Goal: Task Accomplishment & Management: Manage account settings

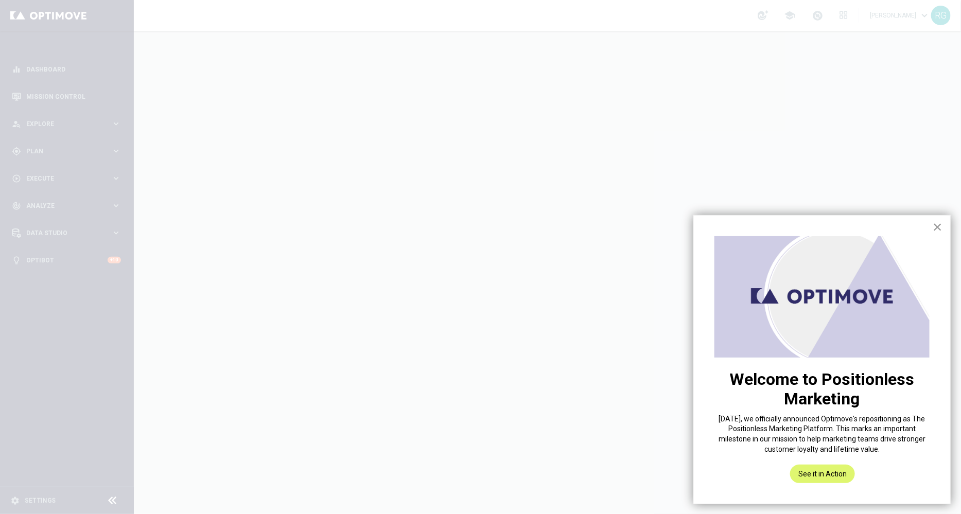
click at [937, 227] on button "×" at bounding box center [937, 227] width 10 height 16
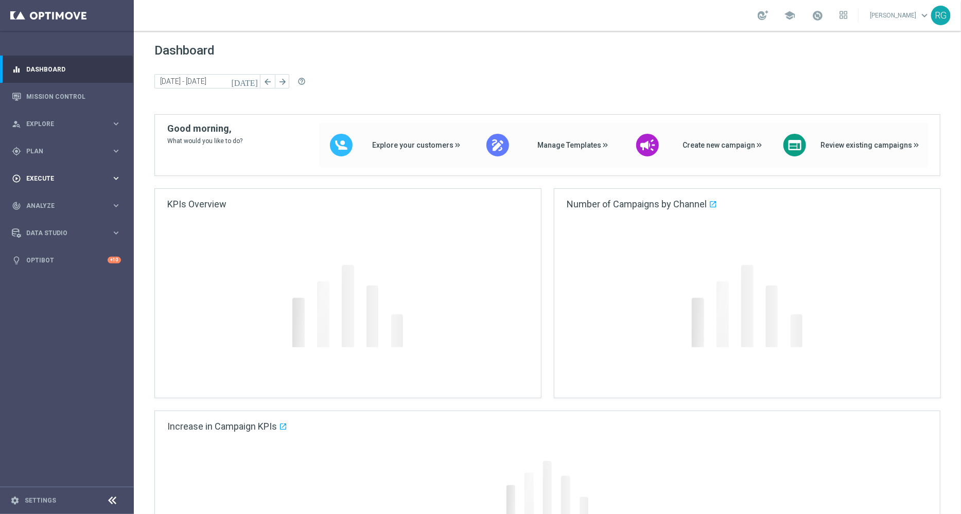
click at [33, 175] on span "Execute" at bounding box center [68, 178] width 85 height 6
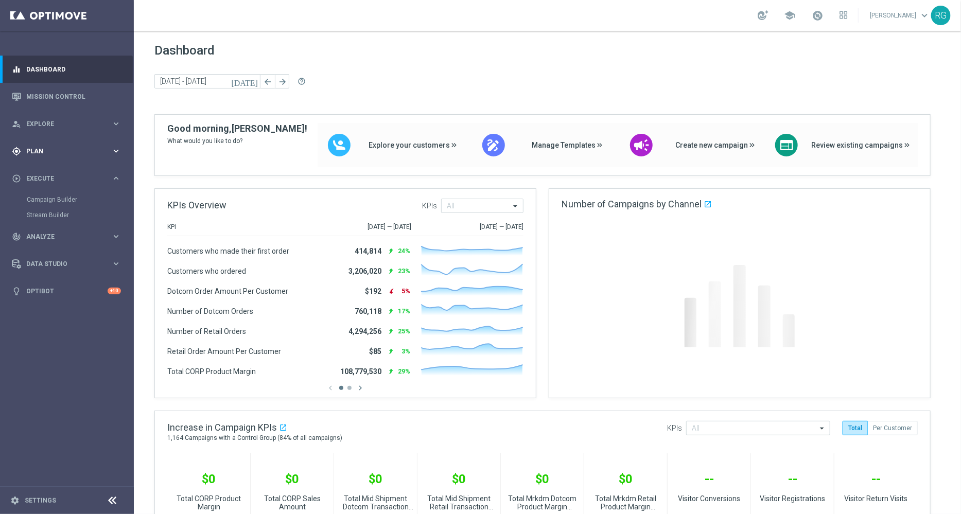
click at [33, 148] on span "Plan" at bounding box center [68, 151] width 85 height 6
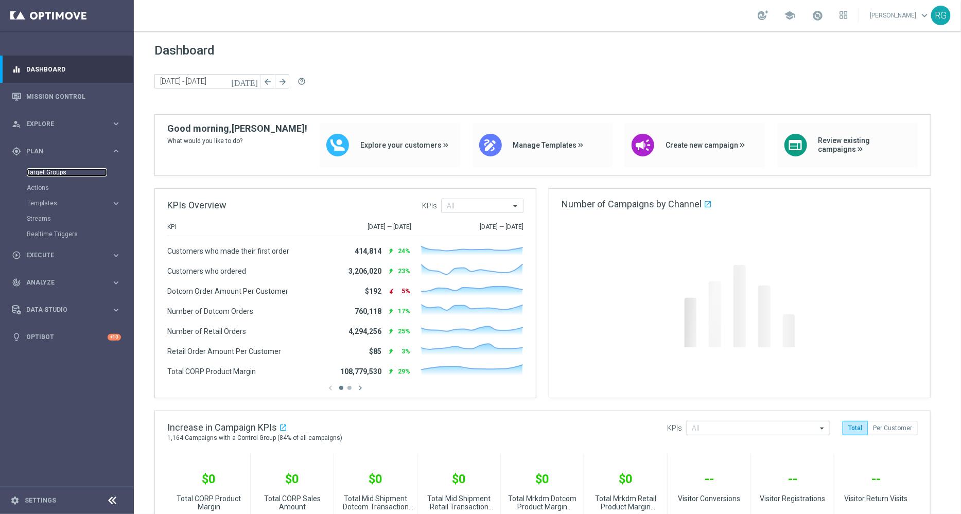
click at [58, 171] on link "Target Groups" at bounding box center [67, 172] width 80 height 8
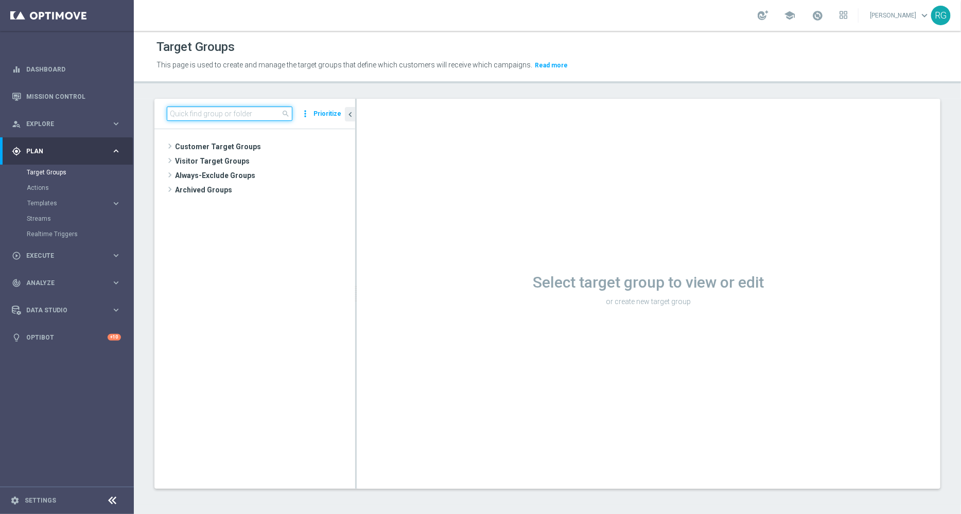
click at [235, 115] on input at bounding box center [230, 114] width 126 height 14
type input "sms near"
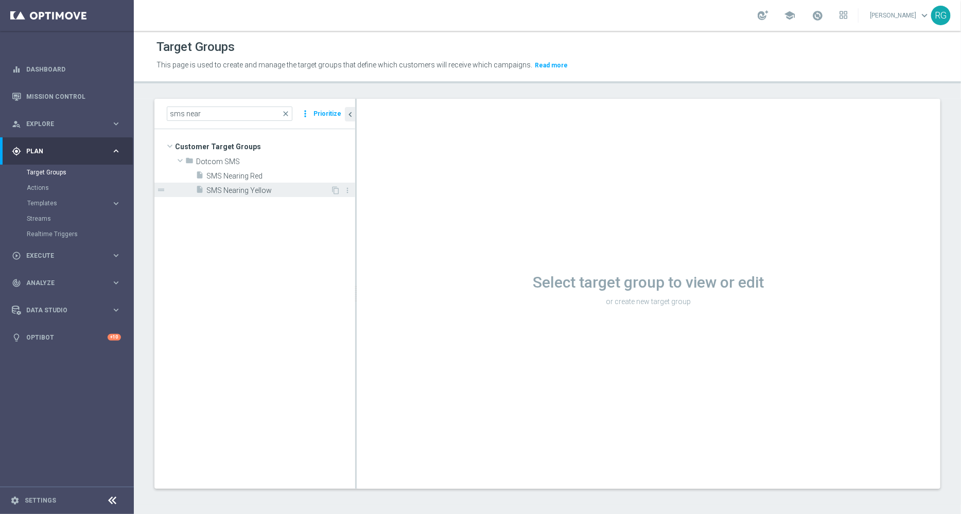
click at [256, 193] on span "SMS Nearing Yellow" at bounding box center [268, 190] width 124 height 9
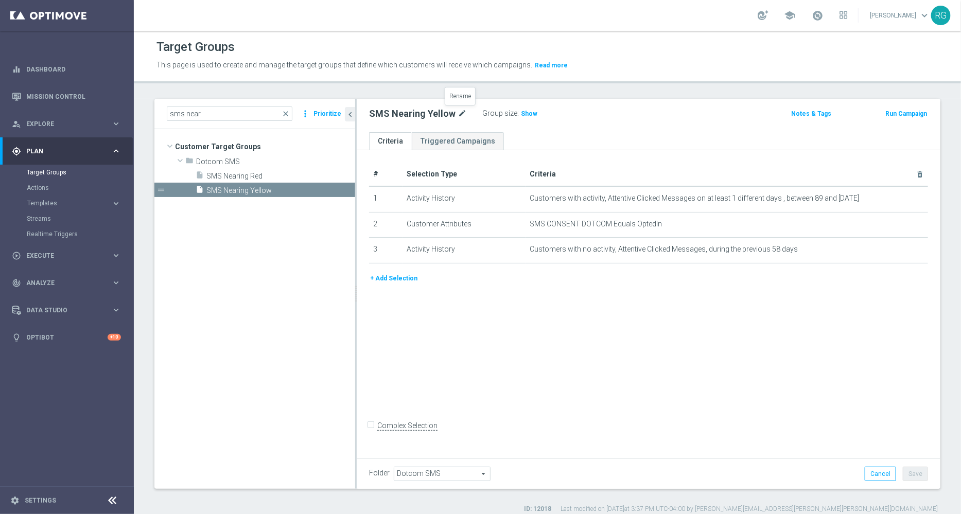
click at [461, 111] on icon "mode_edit" at bounding box center [461, 114] width 9 height 12
click at [450, 111] on input "SMS Nearing Yellow" at bounding box center [438, 115] width 139 height 14
click at [385, 109] on input "• SMS_NEARING_YELLOW" at bounding box center [438, 115] width 139 height 14
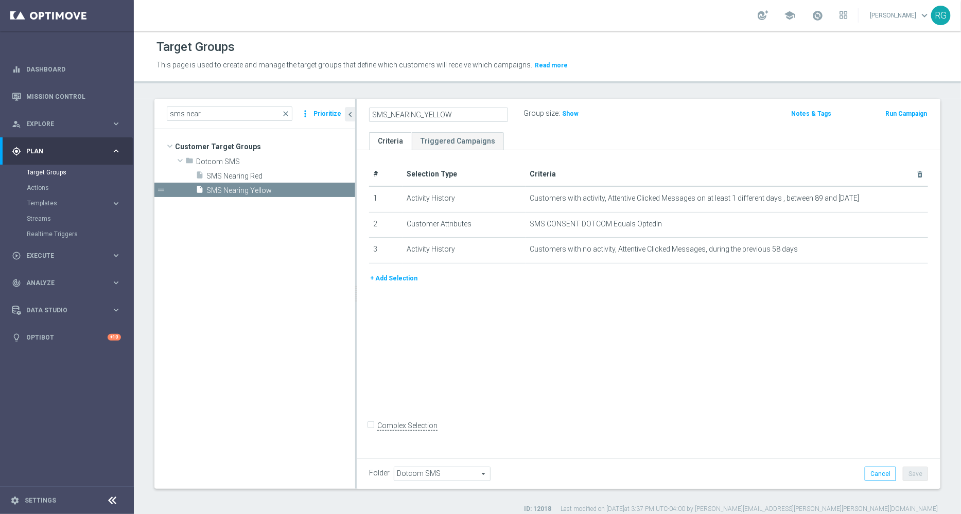
type input "SMS_NEARING_YELLOW"
click at [625, 120] on div "Group size : Show" at bounding box center [574, 114] width 103 height 15
click at [907, 471] on button "Save" at bounding box center [915, 474] width 25 height 14
click at [236, 179] on span "SMS Nearing Red" at bounding box center [268, 176] width 124 height 9
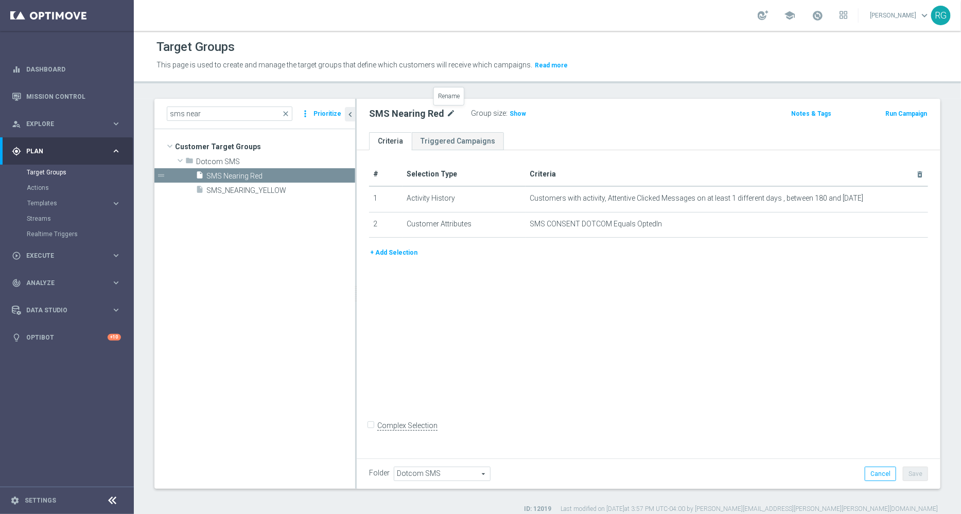
click at [446, 113] on icon "mode_edit" at bounding box center [450, 114] width 9 height 12
click at [386, 116] on input "• SMS_NEARING_RED" at bounding box center [438, 115] width 139 height 14
type input "SMS_NEARING_RED"
click at [696, 112] on div "SMS_NEARING_RED Group size : Show" at bounding box center [552, 114] width 383 height 15
click at [911, 468] on button "Save" at bounding box center [915, 474] width 25 height 14
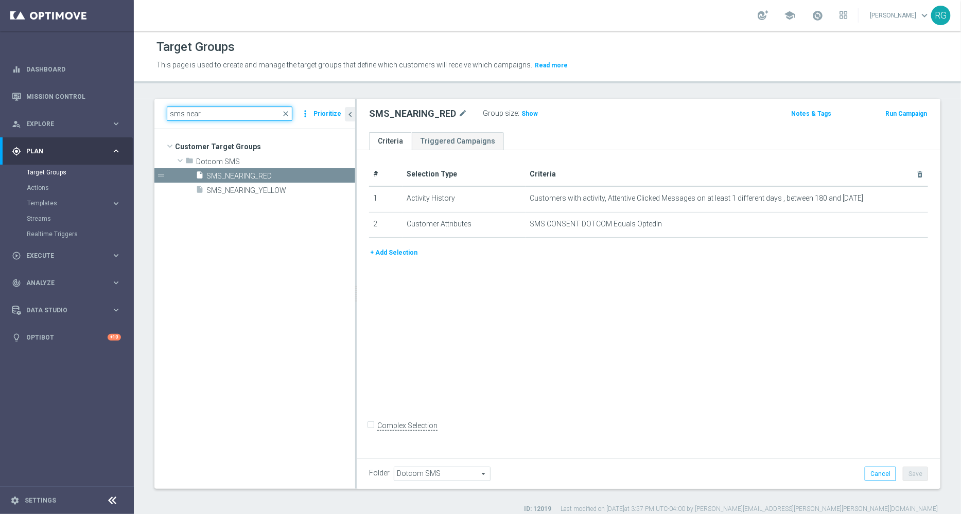
click at [238, 112] on input "sms near" at bounding box center [230, 114] width 126 height 14
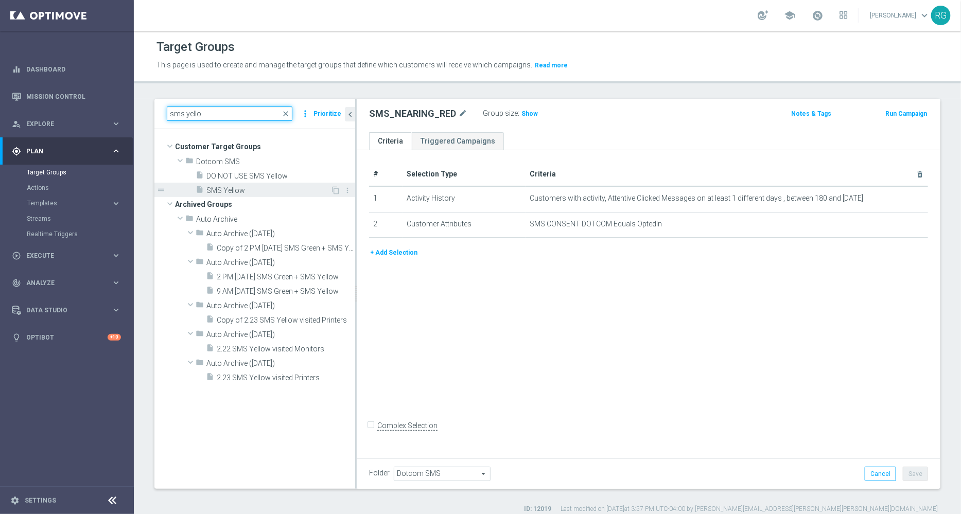
type input "sms yello"
click at [262, 196] on div "insert_drive_file SMS Yellow" at bounding box center [263, 190] width 135 height 14
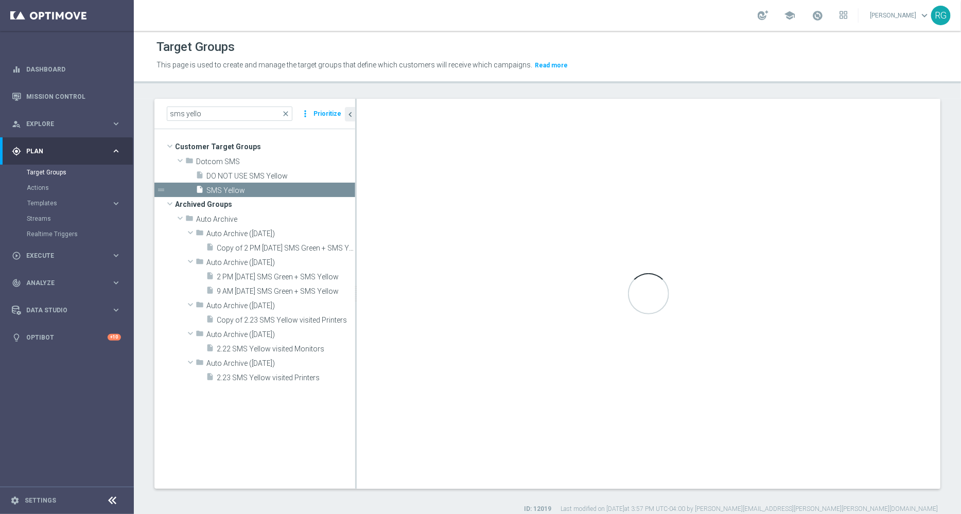
checkbox input "true"
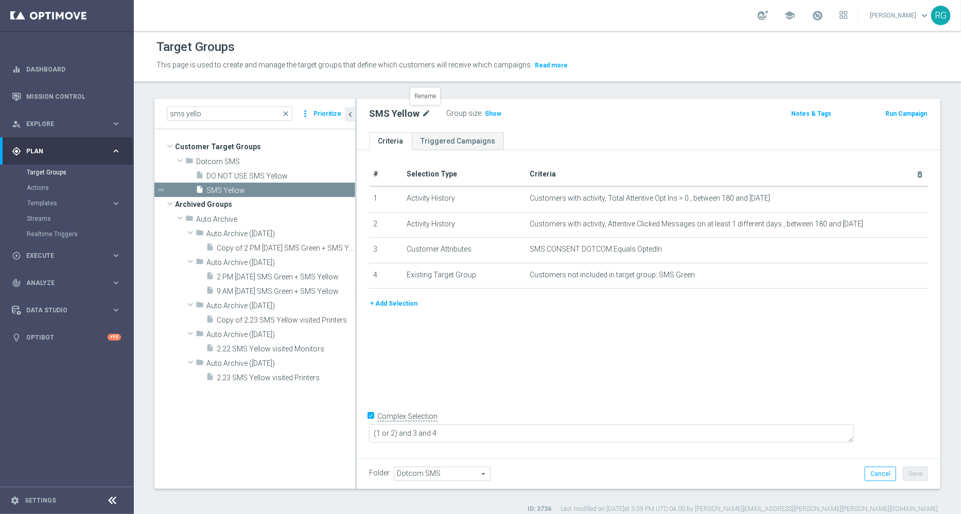
click at [421, 112] on icon "mode_edit" at bounding box center [425, 114] width 9 height 12
click at [391, 114] on input "SMS Yellow" at bounding box center [438, 115] width 139 height 14
type input "SMS_Yellow"
click at [636, 115] on div "SMS_Yellow Group size : Show" at bounding box center [552, 114] width 383 height 15
click at [904, 474] on button "Save" at bounding box center [915, 474] width 25 height 14
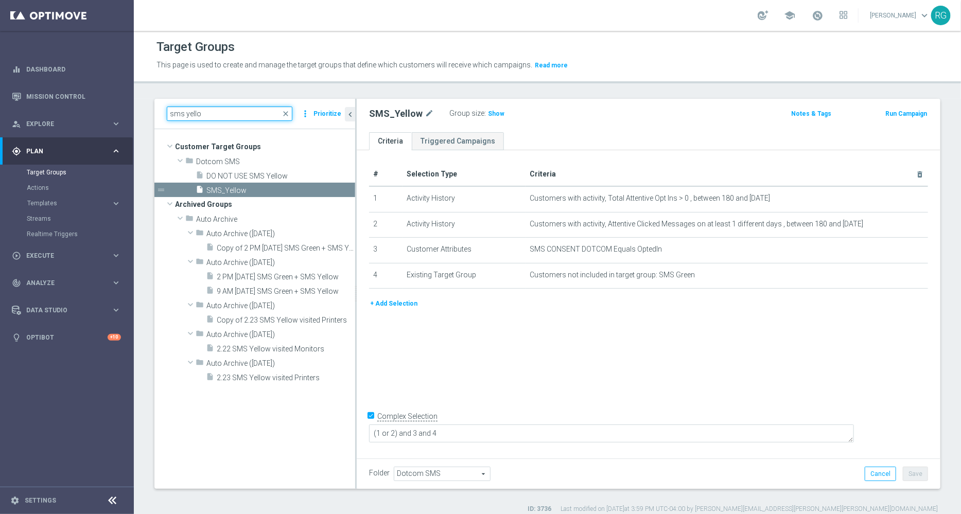
click at [206, 110] on input "sms yello" at bounding box center [230, 114] width 126 height 14
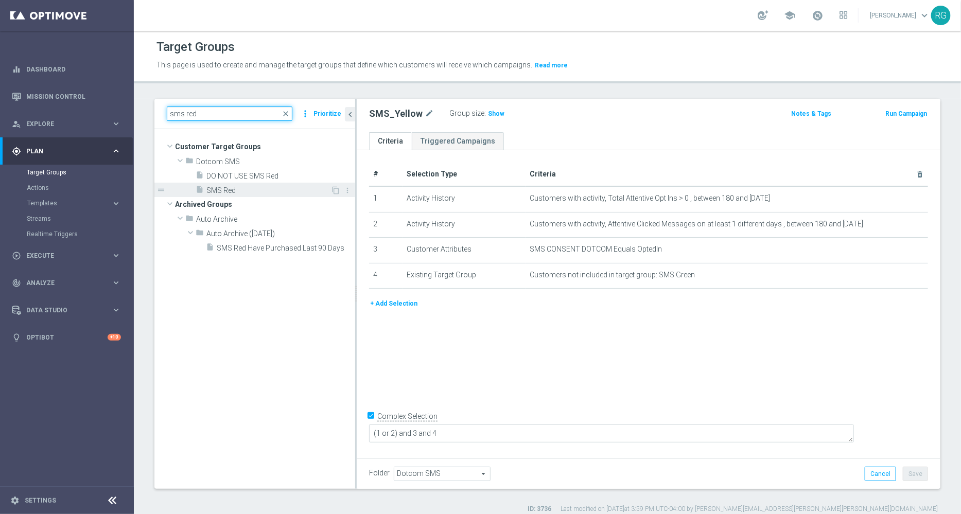
type input "sms red"
click at [263, 189] on span "SMS Red" at bounding box center [268, 190] width 124 height 9
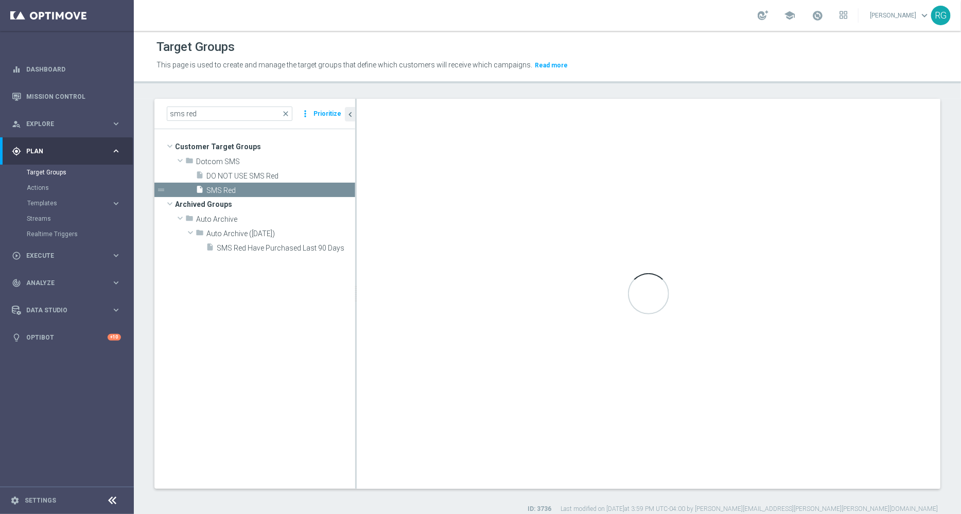
type textarea "(1 or 2 or 6) and 3 and 4 and 5"
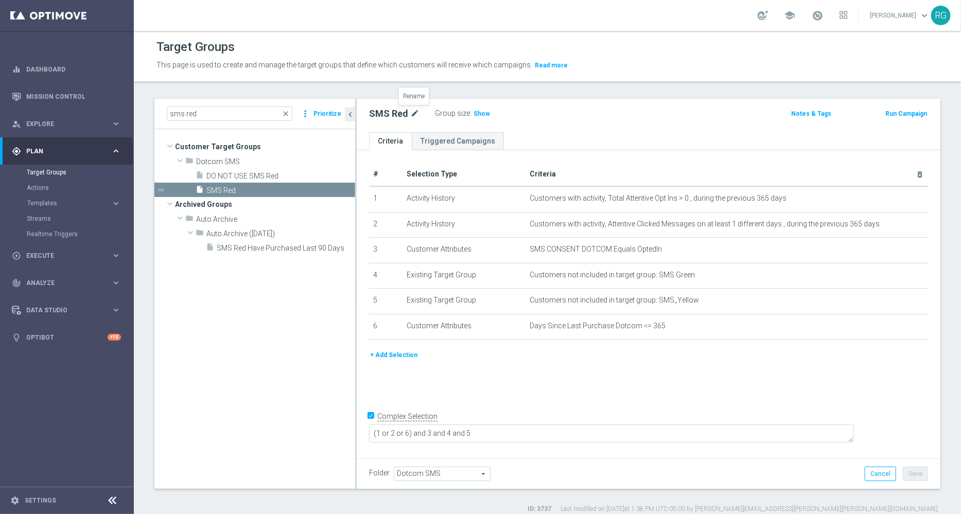
click at [412, 110] on icon "mode_edit" at bounding box center [414, 114] width 9 height 12
click at [385, 112] on input "SMS Red" at bounding box center [438, 115] width 139 height 14
click at [390, 114] on input "SMS Red" at bounding box center [438, 115] width 139 height 14
type input "SMS_Red"
click at [624, 116] on div "Group size : Show" at bounding box center [574, 113] width 103 height 12
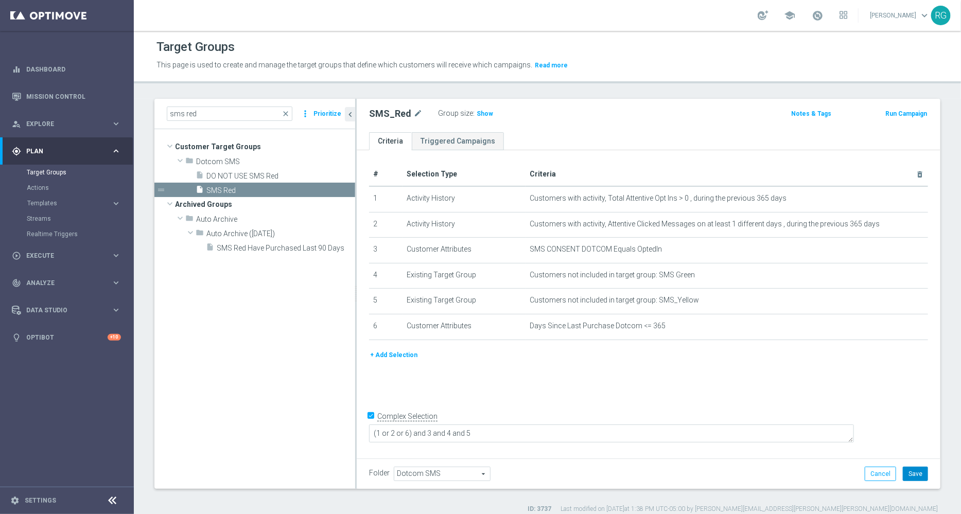
click at [912, 474] on button "Save" at bounding box center [915, 474] width 25 height 14
